Goal: Information Seeking & Learning: Find specific fact

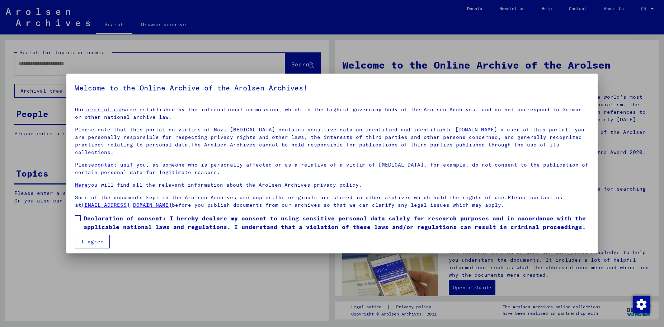
click at [570, 45] on div at bounding box center [332, 163] width 664 height 327
click at [482, 236] on mat-dialog-content "Our terms of use were established by the international commission, which is the…" at bounding box center [331, 174] width 531 height 147
click at [652, 9] on div at bounding box center [332, 163] width 664 height 327
click at [92, 234] on button "I agree" at bounding box center [92, 241] width 35 height 14
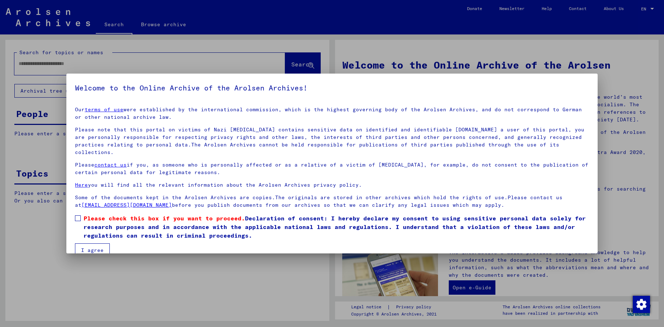
drag, startPoint x: 74, startPoint y: 209, endPoint x: 71, endPoint y: 211, distance: 4.4
click at [74, 209] on mat-dialog-content "Our terms of use were established by the international commission, which is the…" at bounding box center [331, 179] width 531 height 156
click at [76, 215] on span at bounding box center [78, 218] width 6 height 6
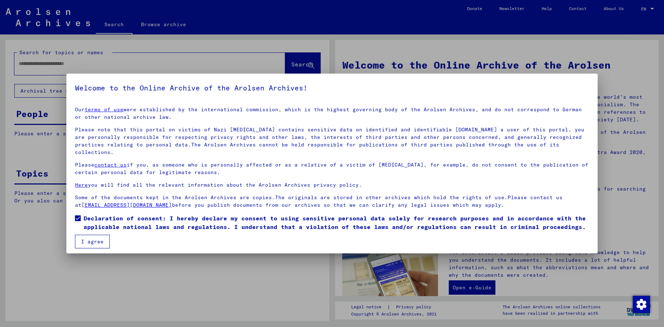
click at [90, 234] on button "I agree" at bounding box center [92, 241] width 35 height 14
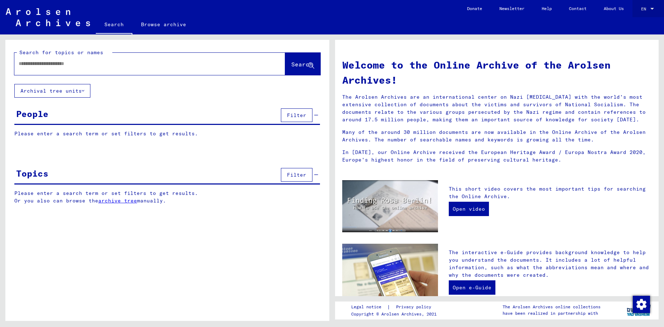
click at [652, 8] on div at bounding box center [652, 9] width 4 height 2
click at [84, 91] on div at bounding box center [332, 163] width 664 height 327
click at [84, 91] on icon at bounding box center [83, 90] width 3 height 5
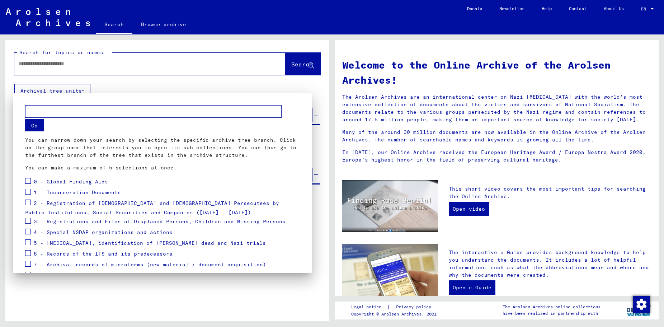
click at [69, 63] on div at bounding box center [332, 163] width 664 height 327
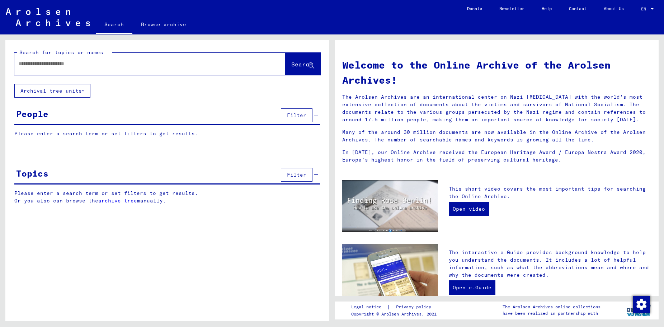
click at [69, 63] on input "text" at bounding box center [141, 64] width 245 height 8
type input "**********"
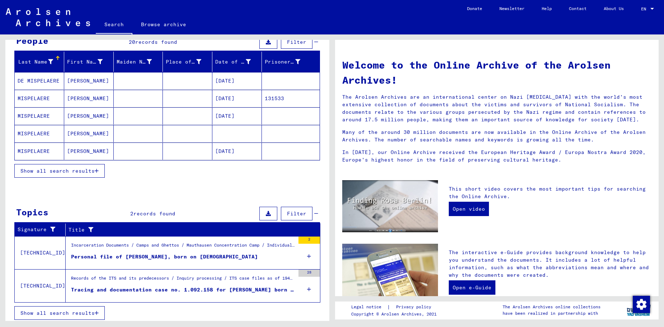
scroll to position [76, 0]
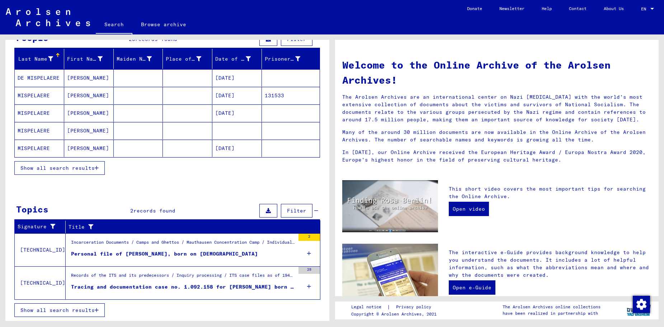
click at [41, 95] on mat-cell "MISPELAERE" at bounding box center [39, 95] width 49 height 17
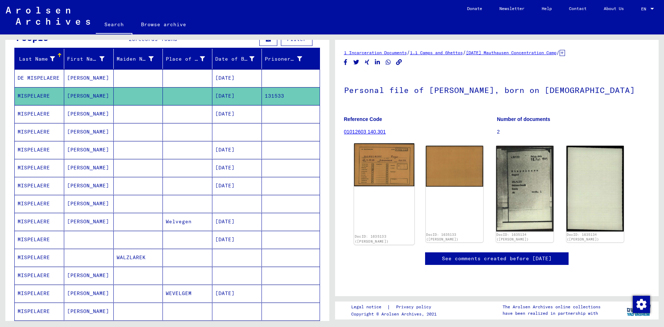
click at [388, 165] on img at bounding box center [383, 164] width 60 height 43
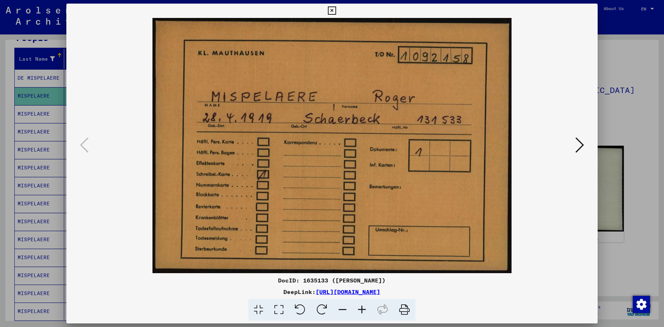
click at [578, 146] on icon at bounding box center [579, 144] width 9 height 17
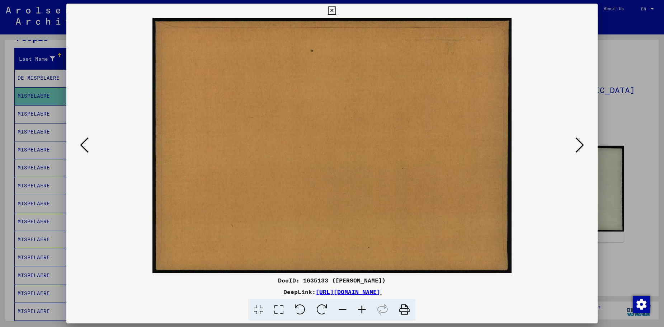
click at [350, 292] on link "[URL][DOMAIN_NAME]" at bounding box center [347, 291] width 65 height 7
